Goal: Find specific page/section: Find specific page/section

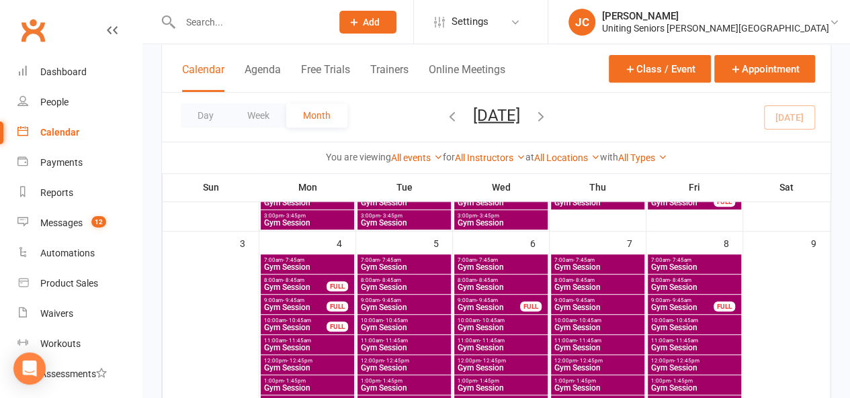
scroll to position [58, 0]
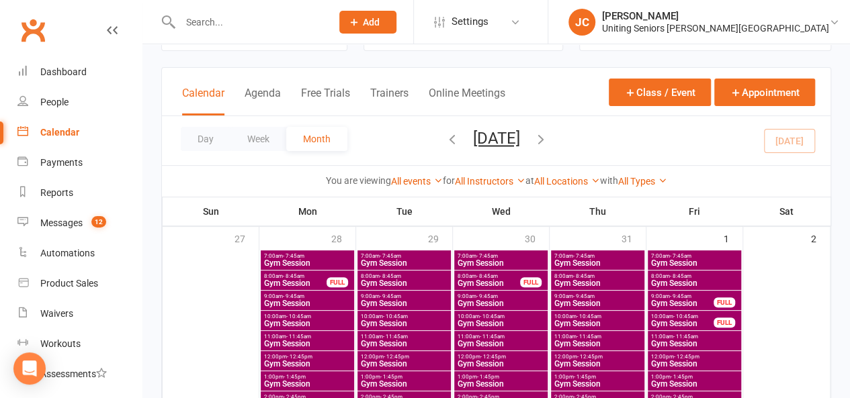
click at [491, 261] on span "Gym Session" at bounding box center [501, 263] width 88 height 8
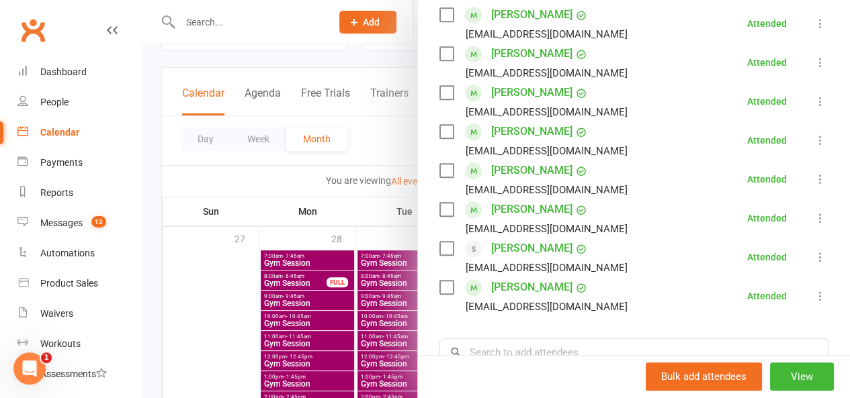
scroll to position [532, 0]
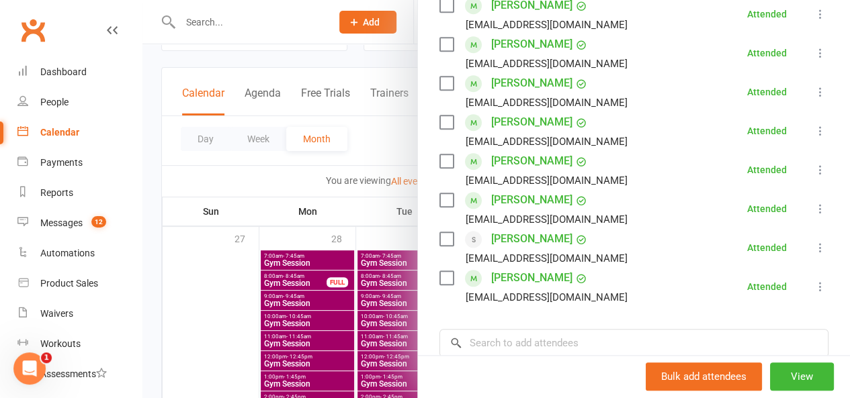
click at [376, 140] on div at bounding box center [496, 199] width 708 height 398
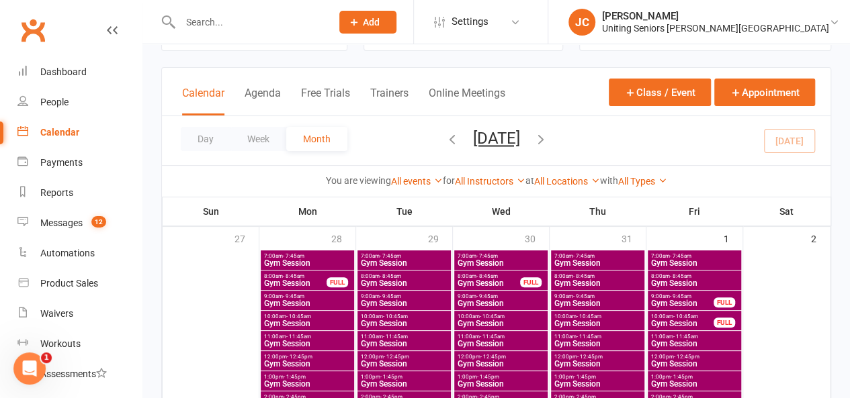
scroll to position [42, 0]
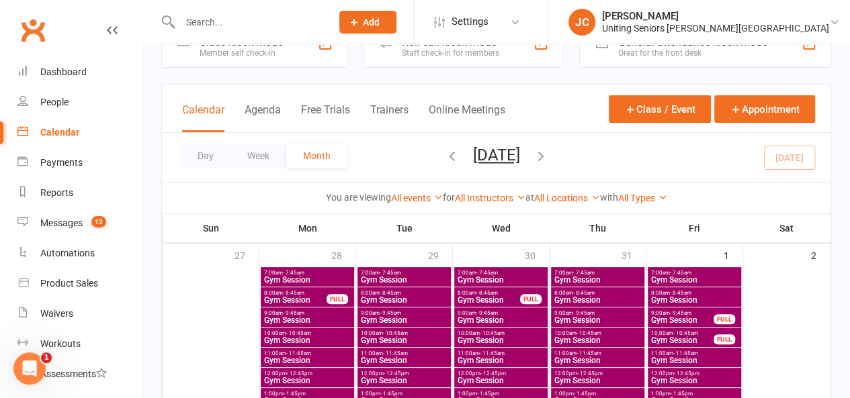
click at [388, 279] on span "Gym Session" at bounding box center [404, 280] width 88 height 8
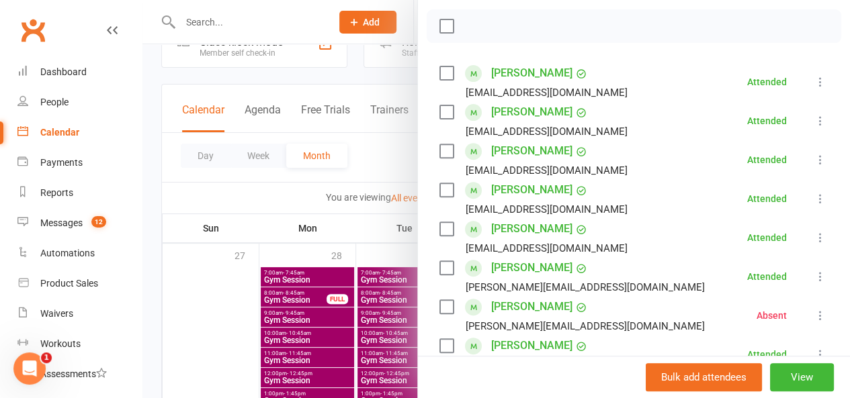
scroll to position [187, 0]
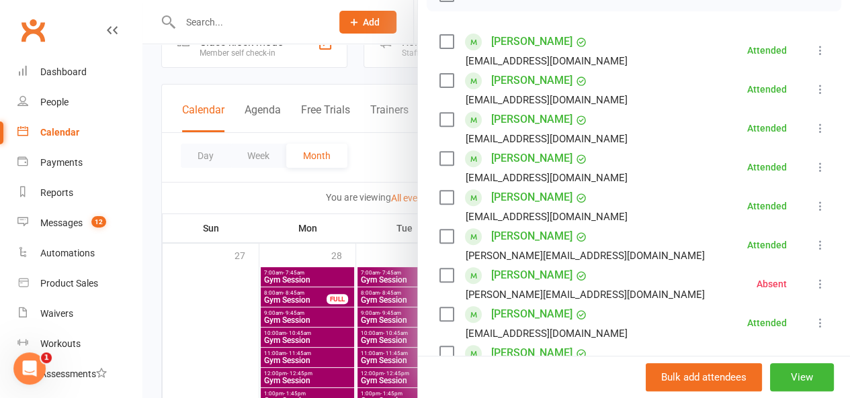
click at [634, 200] on li "[PERSON_NAME] [EMAIL_ADDRESS][DOMAIN_NAME] Attended More info Remove [PERSON_NA…" at bounding box center [633, 206] width 389 height 39
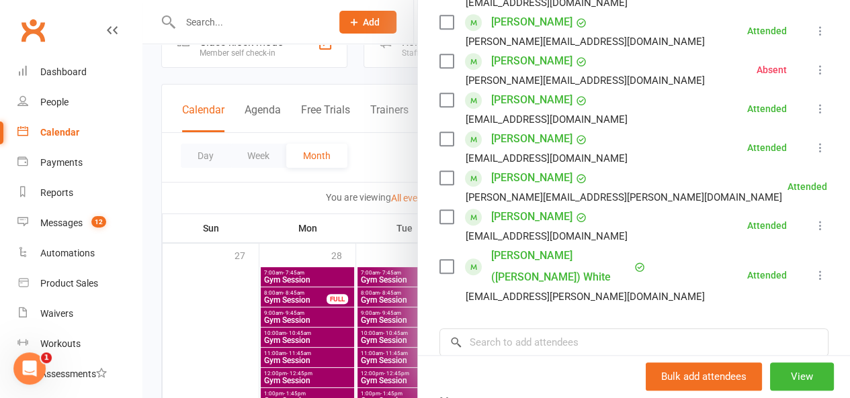
scroll to position [498, 0]
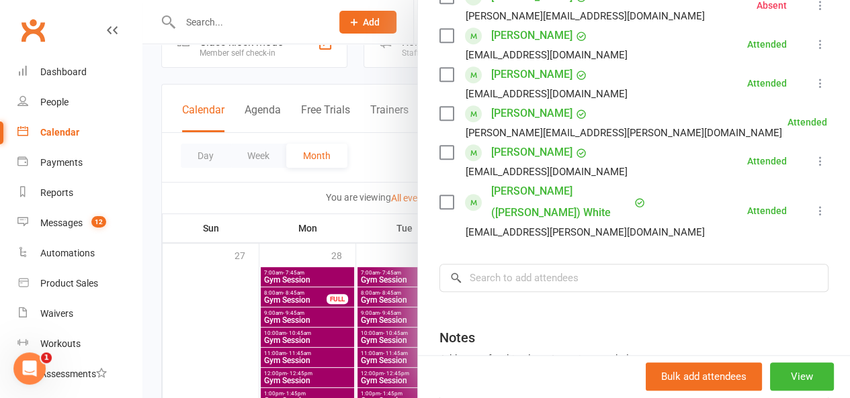
click at [376, 171] on div at bounding box center [496, 199] width 708 height 398
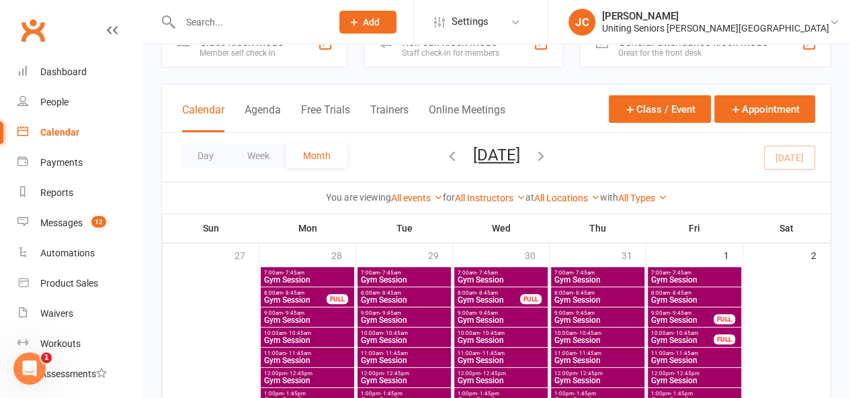
click at [327, 279] on span "Gym Session" at bounding box center [307, 280] width 88 height 8
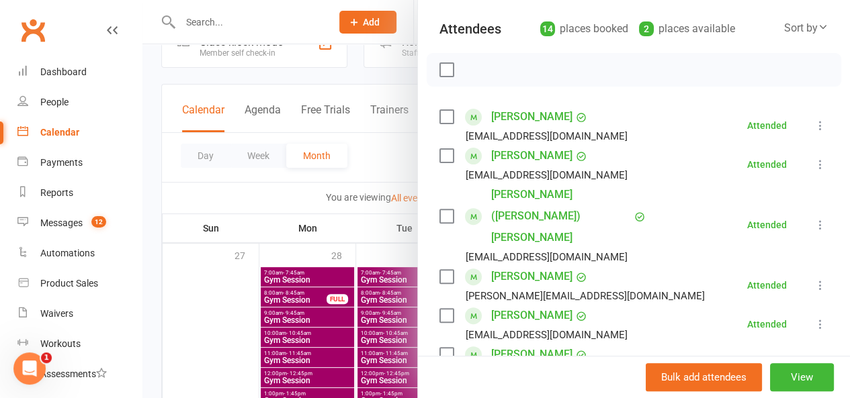
scroll to position [0, 0]
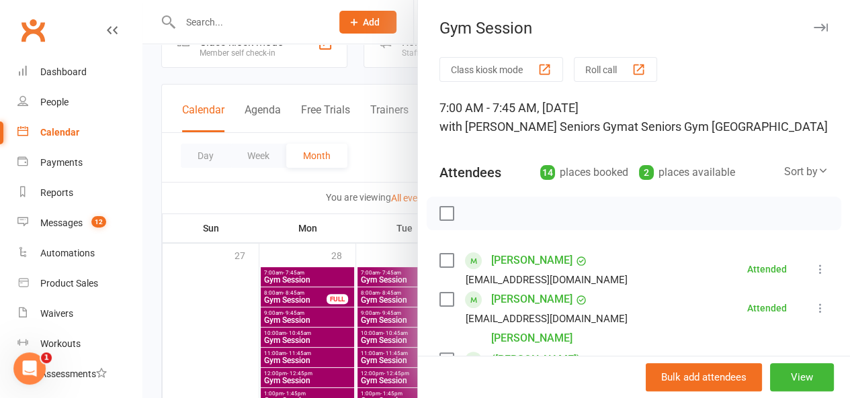
click at [240, 20] on div at bounding box center [496, 199] width 708 height 398
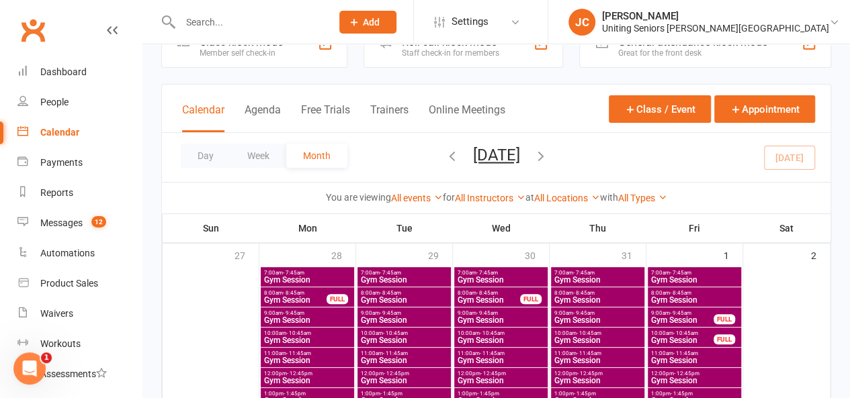
click at [240, 20] on input "text" at bounding box center [249, 22] width 146 height 19
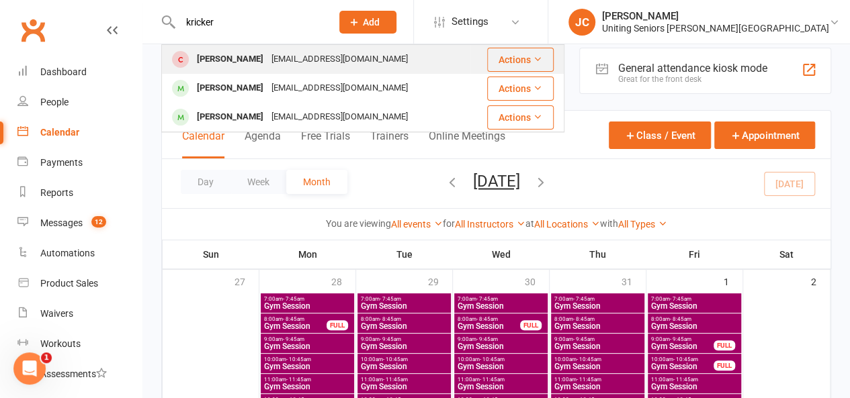
scroll to position [19, 0]
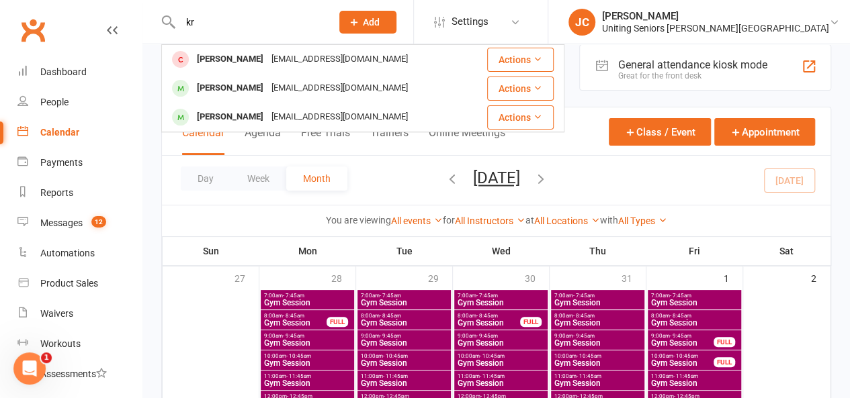
type input "k"
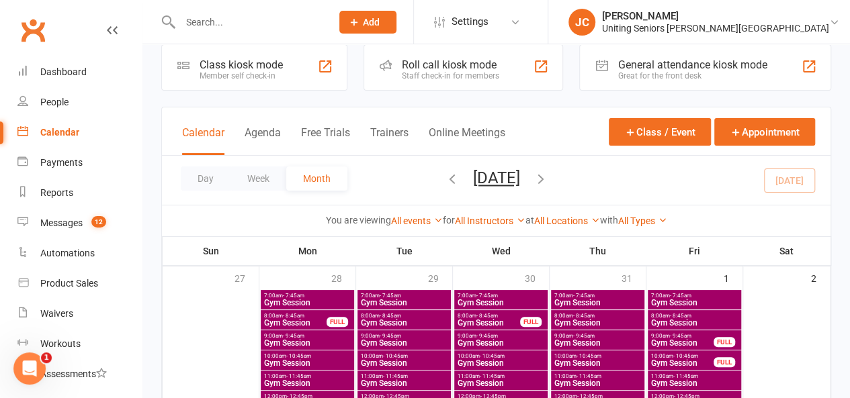
click at [409, 397] on span "12:00pm - 12:45pm" at bounding box center [404, 397] width 88 height 6
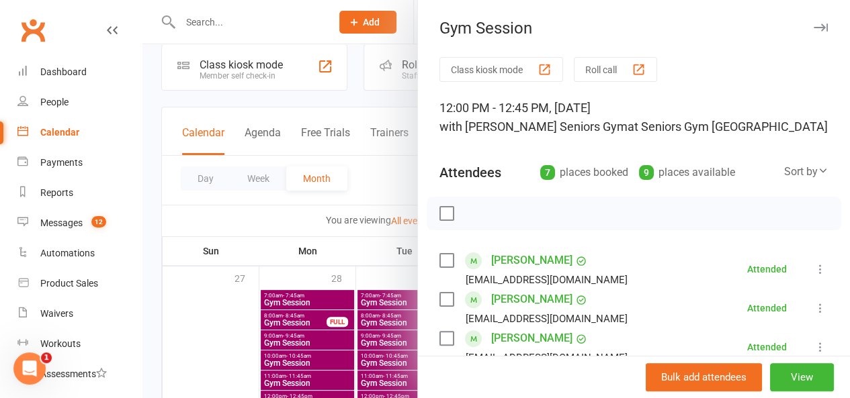
click at [5, 343] on li "Workouts" at bounding box center [71, 344] width 142 height 30
click at [387, 17] on div at bounding box center [496, 199] width 708 height 398
